Goal: Find specific page/section: Find specific page/section

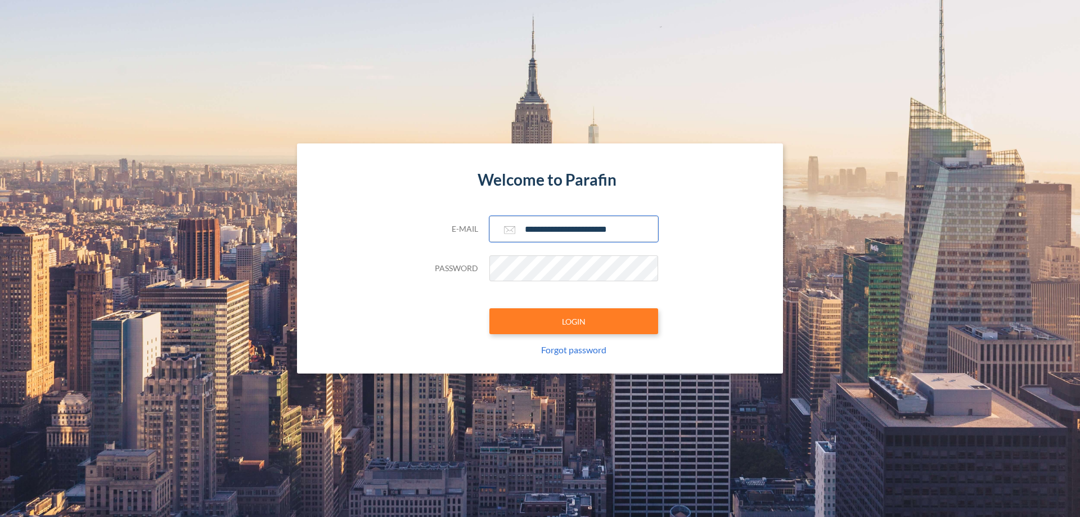
type input "**********"
click at [574, 321] on button "LOGIN" at bounding box center [574, 321] width 169 height 26
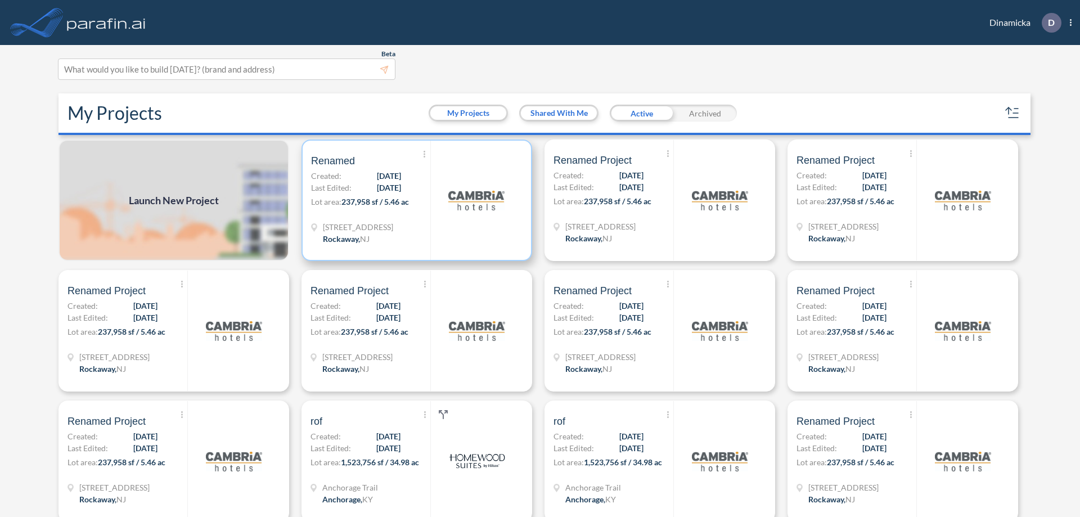
scroll to position [3, 0]
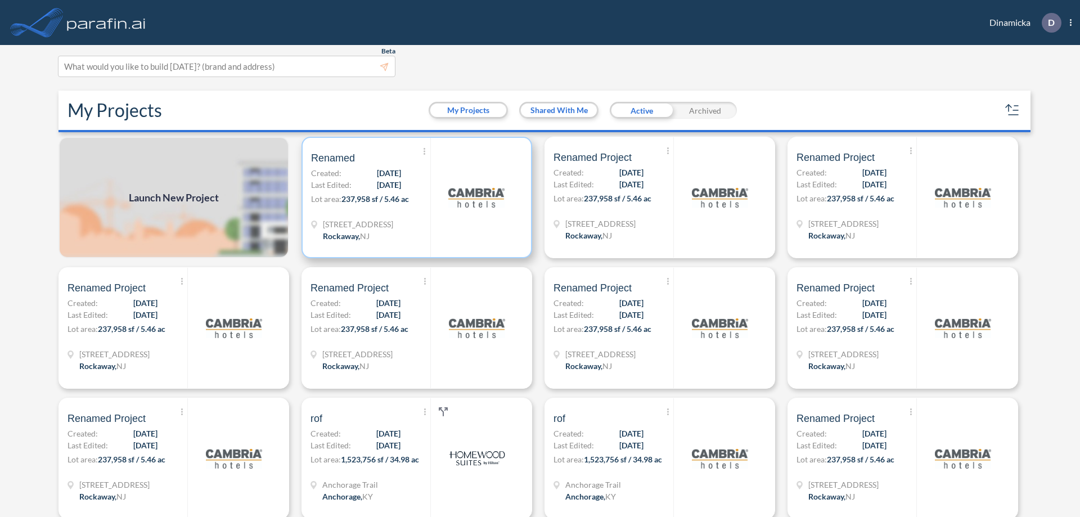
click at [415, 198] on p "Lot area: 237,958 sf / 5.46 ac" at bounding box center [370, 201] width 119 height 16
